Goal: Find specific page/section: Find specific page/section

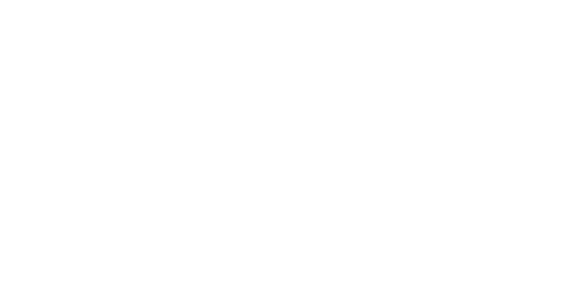
drag, startPoint x: 254, startPoint y: 92, endPoint x: 243, endPoint y: 90, distance: 10.5
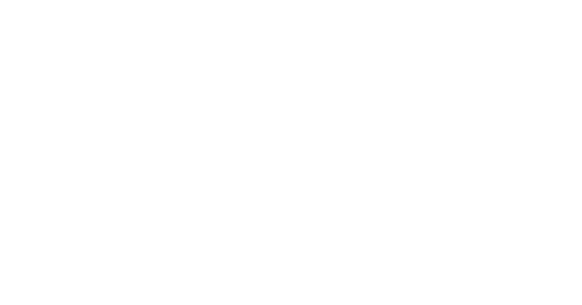
drag, startPoint x: 267, startPoint y: 162, endPoint x: 396, endPoint y: 226, distance: 143.9
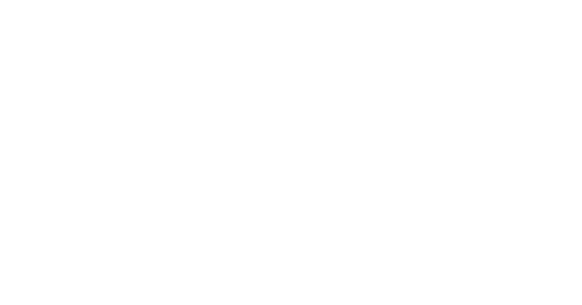
drag, startPoint x: 273, startPoint y: 159, endPoint x: 375, endPoint y: 219, distance: 118.1
